Goal: Information Seeking & Learning: Understand process/instructions

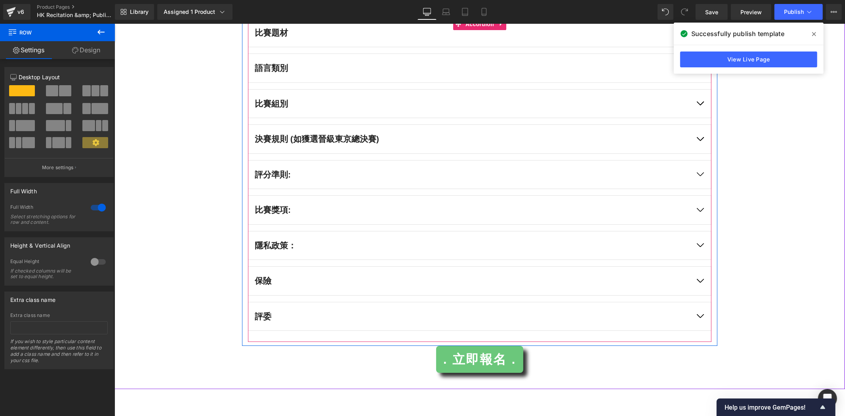
scroll to position [2158, 0]
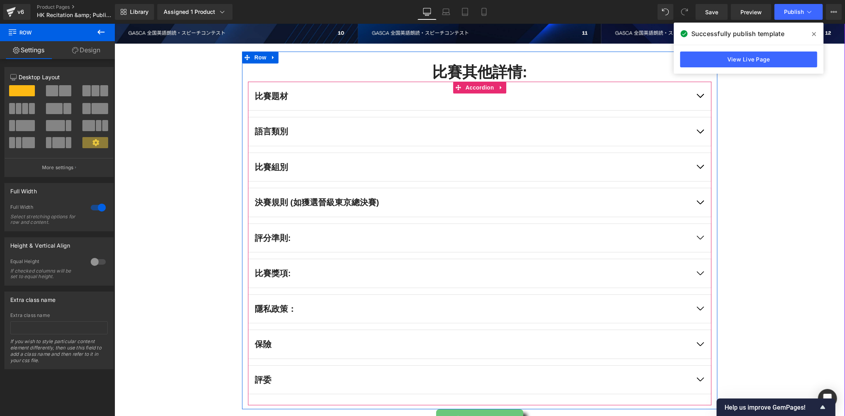
click at [368, 180] on div "比賽組別 Text Block" at bounding box center [480, 166] width 464 height 29
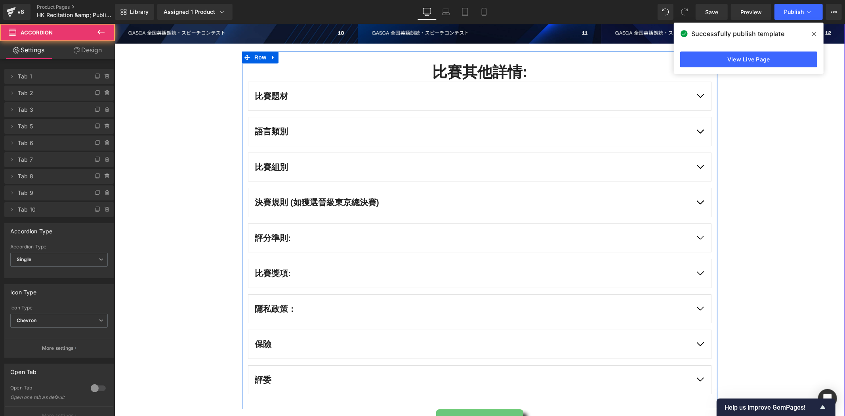
click at [701, 165] on button "button" at bounding box center [700, 167] width 22 height 29
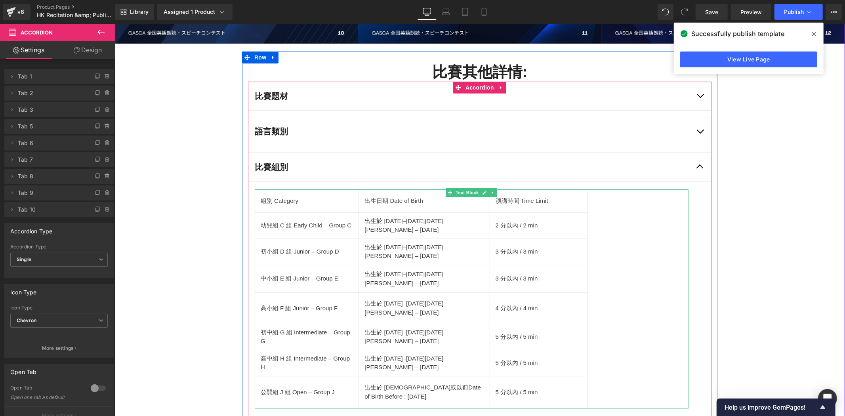
click at [259, 200] on td "組別 Category" at bounding box center [307, 200] width 104 height 23
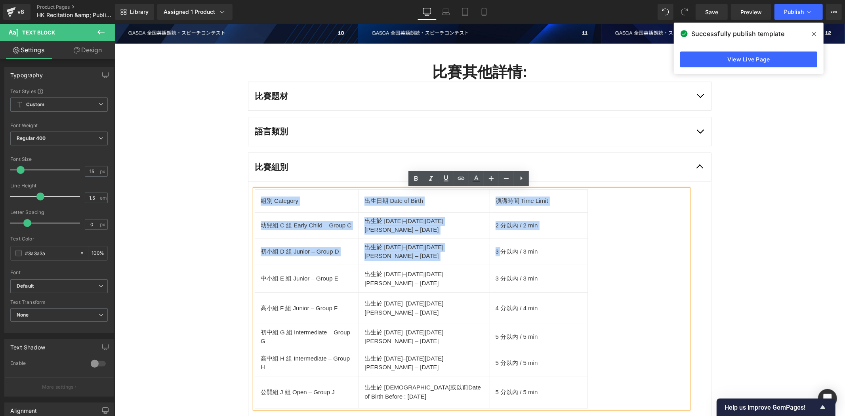
scroll to position [2363, 0]
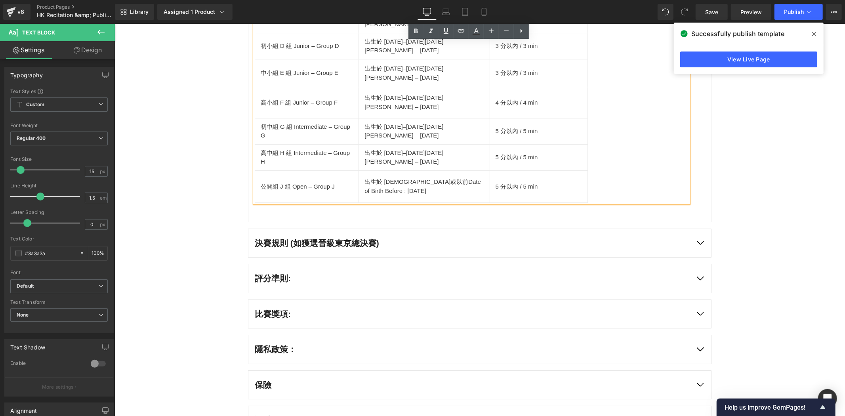
drag, startPoint x: 259, startPoint y: 200, endPoint x: 562, endPoint y: 211, distance: 303.8
click at [562, 211] on article "組別 Category 出生日期 Date of Birth 演講時間 Time Limit 幼兒組 C 組 Early Child – Group C 出生…" at bounding box center [480, 98] width 464 height 246
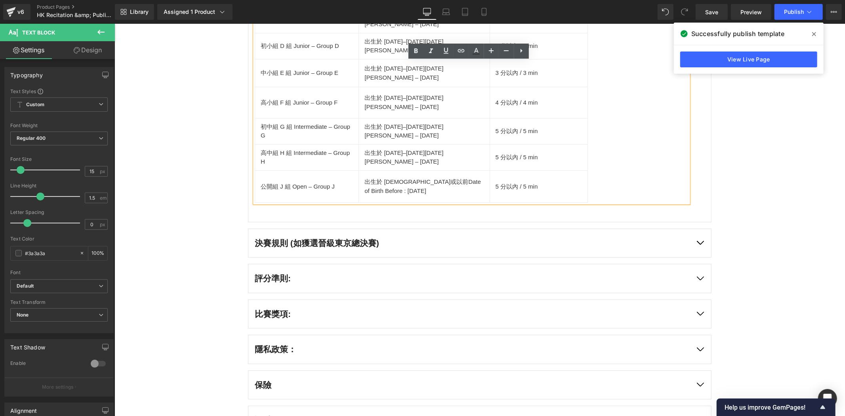
copy table
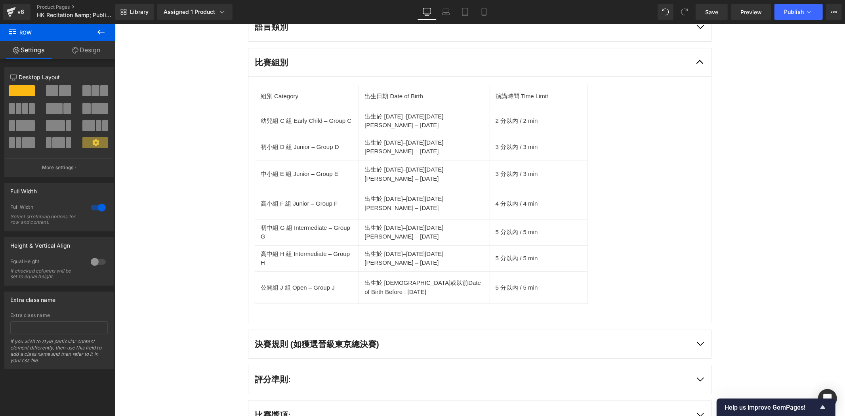
scroll to position [2260, 0]
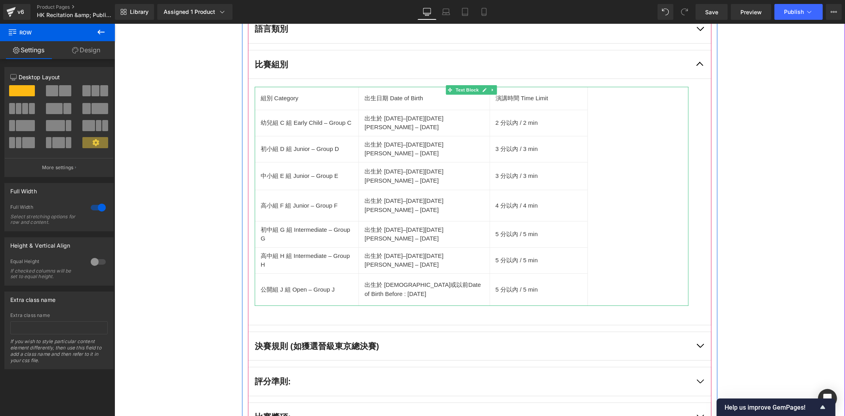
click at [495, 207] on td "4 分以內 / 4 min" at bounding box center [538, 205] width 98 height 31
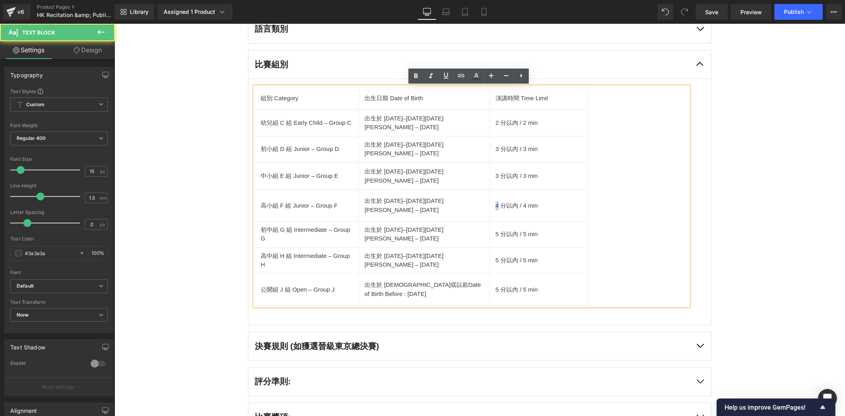
click at [491, 206] on td "4 分以內 / 4 min" at bounding box center [538, 205] width 98 height 31
click at [491, 233] on td "5 分以內 / 5 min" at bounding box center [538, 234] width 98 height 26
click at [491, 120] on td "2 分以內 / 2 min" at bounding box center [538, 122] width 98 height 26
click at [495, 143] on td "3 分以內 / 3 min" at bounding box center [538, 149] width 98 height 26
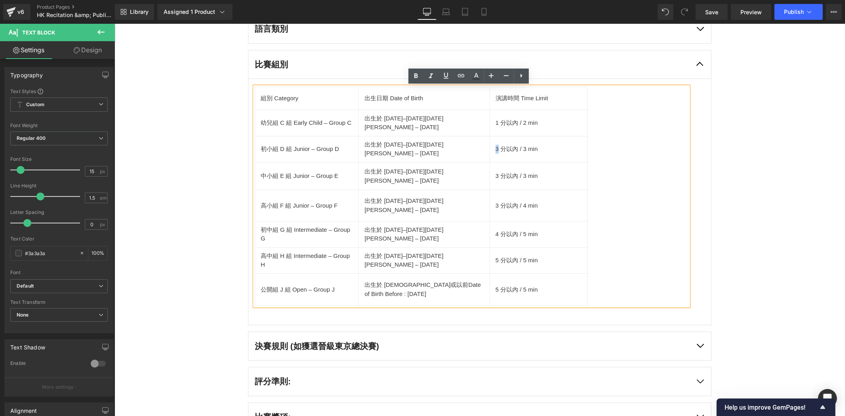
click at [493, 151] on td "3 分以內 / 3 min" at bounding box center [538, 149] width 98 height 26
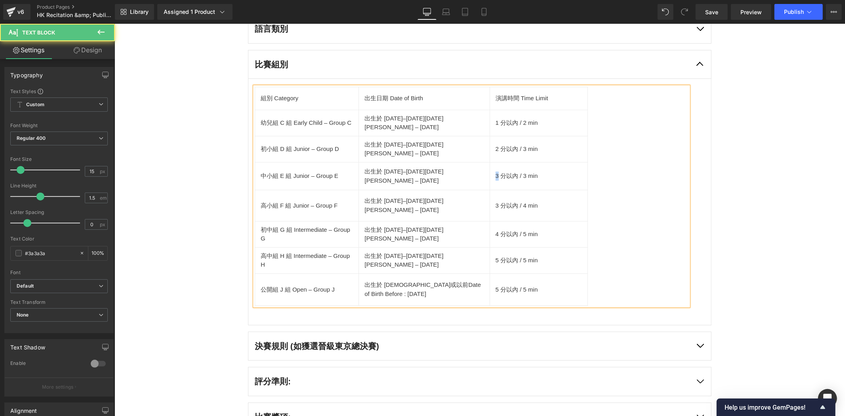
drag, startPoint x: 495, startPoint y: 178, endPoint x: 488, endPoint y: 179, distance: 7.1
click at [489, 179] on td "3 分以內 / 3 min" at bounding box center [538, 176] width 98 height 28
click at [520, 208] on td "3 分以內 / 4 min" at bounding box center [538, 205] width 98 height 31
drag, startPoint x: 620, startPoint y: 229, endPoint x: 617, endPoint y: 236, distance: 7.3
click at [618, 233] on div "組別 Category 出生日期 Date of Birth 演講時間 Time Limit 幼兒組 C 組 Early Child – Group C 出生…" at bounding box center [471, 195] width 434 height 219
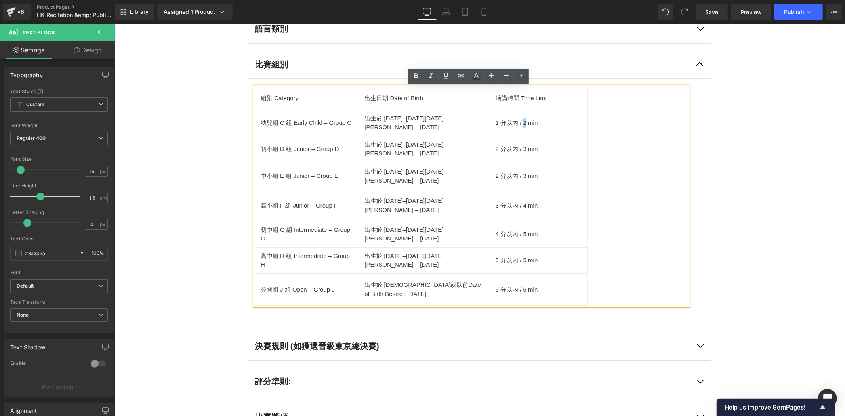
drag, startPoint x: 522, startPoint y: 121, endPoint x: 520, endPoint y: 126, distance: 5.2
click at [520, 126] on td "1 分以內 / 2 min" at bounding box center [538, 122] width 98 height 26
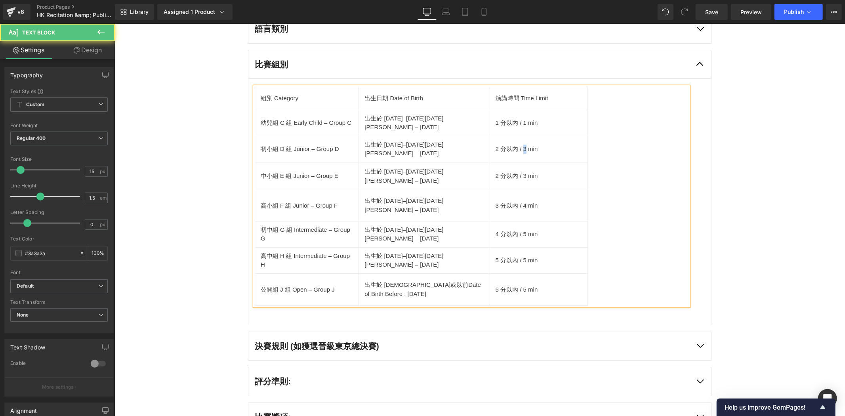
drag, startPoint x: 519, startPoint y: 148, endPoint x: 523, endPoint y: 147, distance: 4.3
click at [523, 147] on td "2 分以內 / 3 min" at bounding box center [538, 149] width 98 height 26
drag, startPoint x: 519, startPoint y: 176, endPoint x: 525, endPoint y: 176, distance: 5.6
click at [525, 176] on td "2 分以內 / 3 min" at bounding box center [538, 176] width 98 height 28
click at [523, 205] on td "3 分以內 / 4 min" at bounding box center [538, 205] width 98 height 31
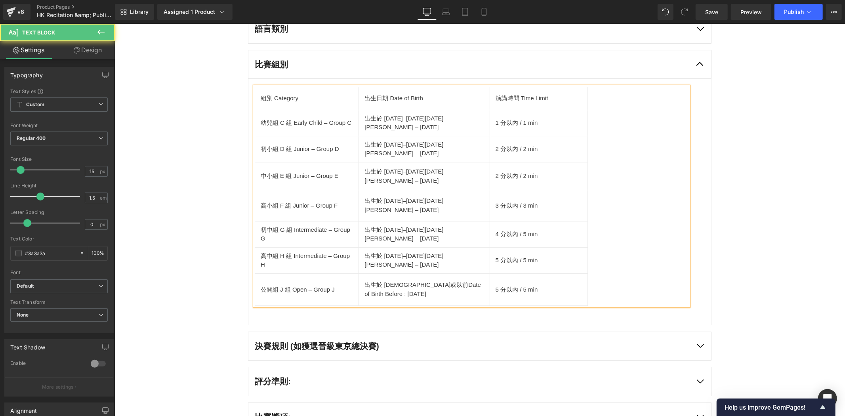
click at [525, 231] on td "4 分以內 / 5 min" at bounding box center [538, 234] width 98 height 26
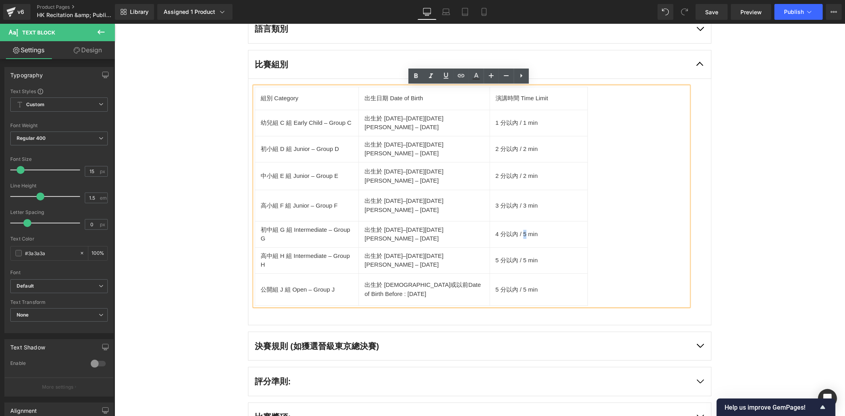
click at [523, 233] on td "4 分以內 / 5 min" at bounding box center [538, 234] width 98 height 26
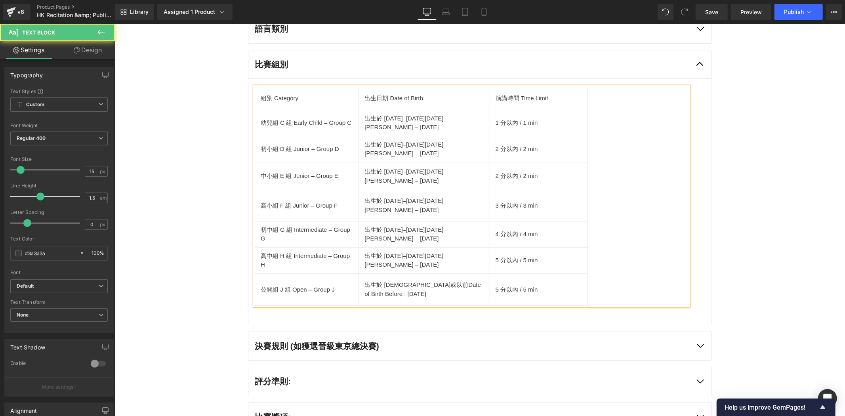
click at [641, 258] on div "組別 Category 出生日期 Date of Birth 演講時間 Time Limit 幼兒組 C 組 Early Child – Group C 出生…" at bounding box center [471, 195] width 434 height 219
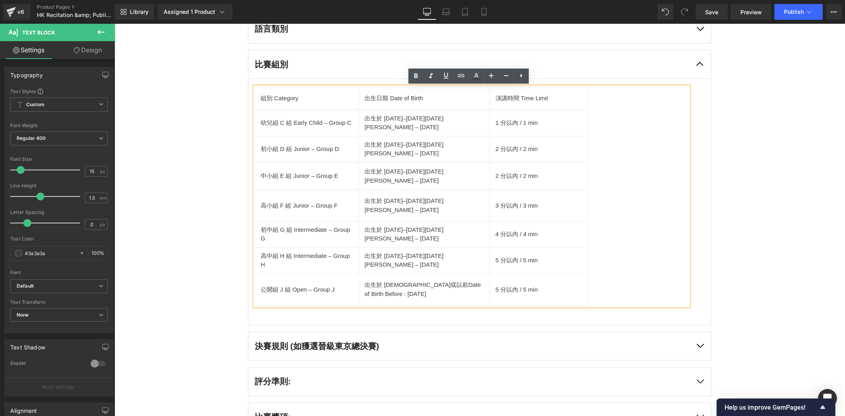
click at [648, 253] on div "組別 Category 出生日期 Date of Birth 演講時間 Time Limit 幼兒組 C 組 Early Child – Group C 出生…" at bounding box center [471, 195] width 434 height 219
